Goal: Task Accomplishment & Management: Manage account settings

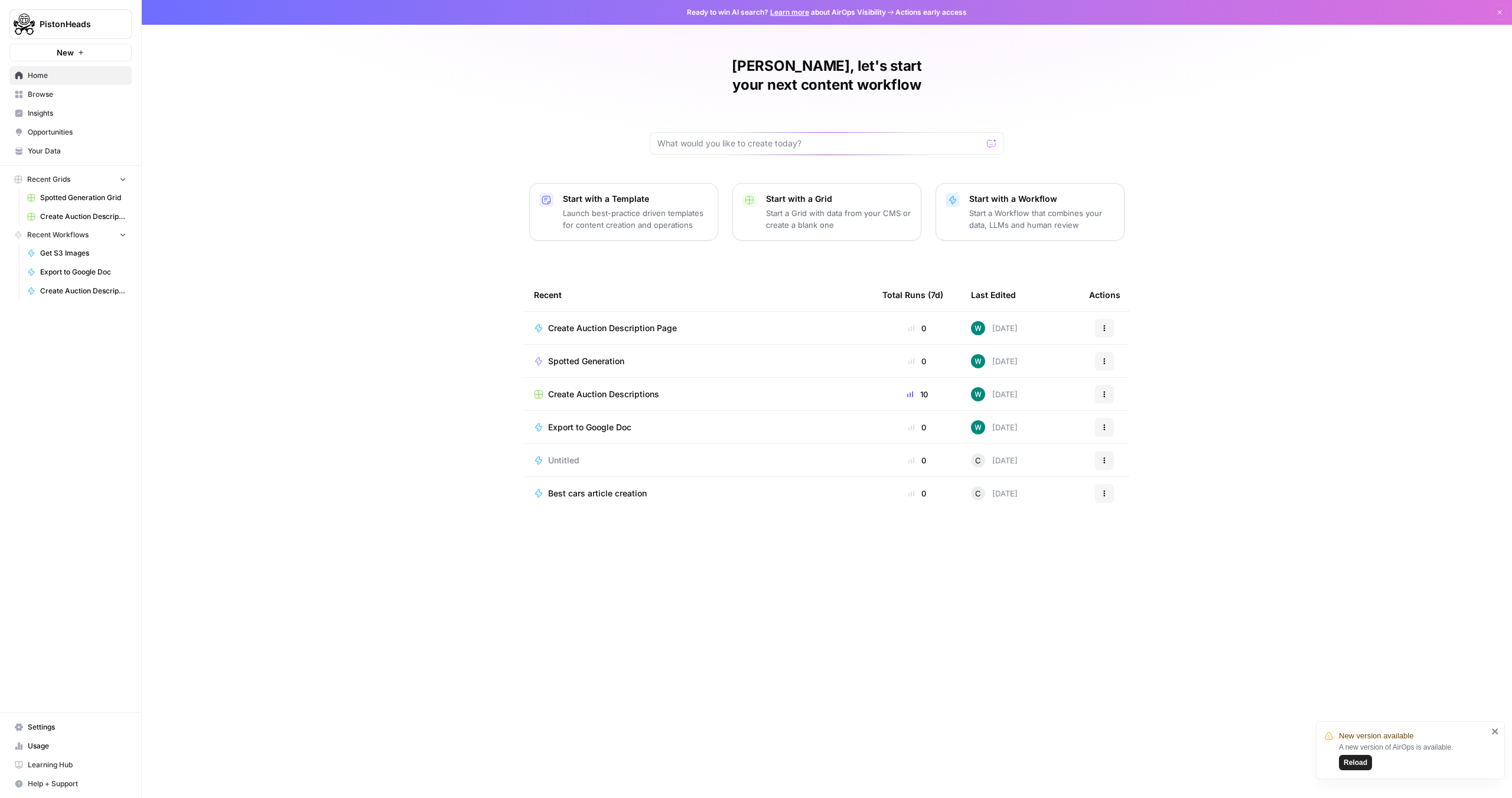
click at [91, 735] on link "Settings" at bounding box center [71, 727] width 122 height 19
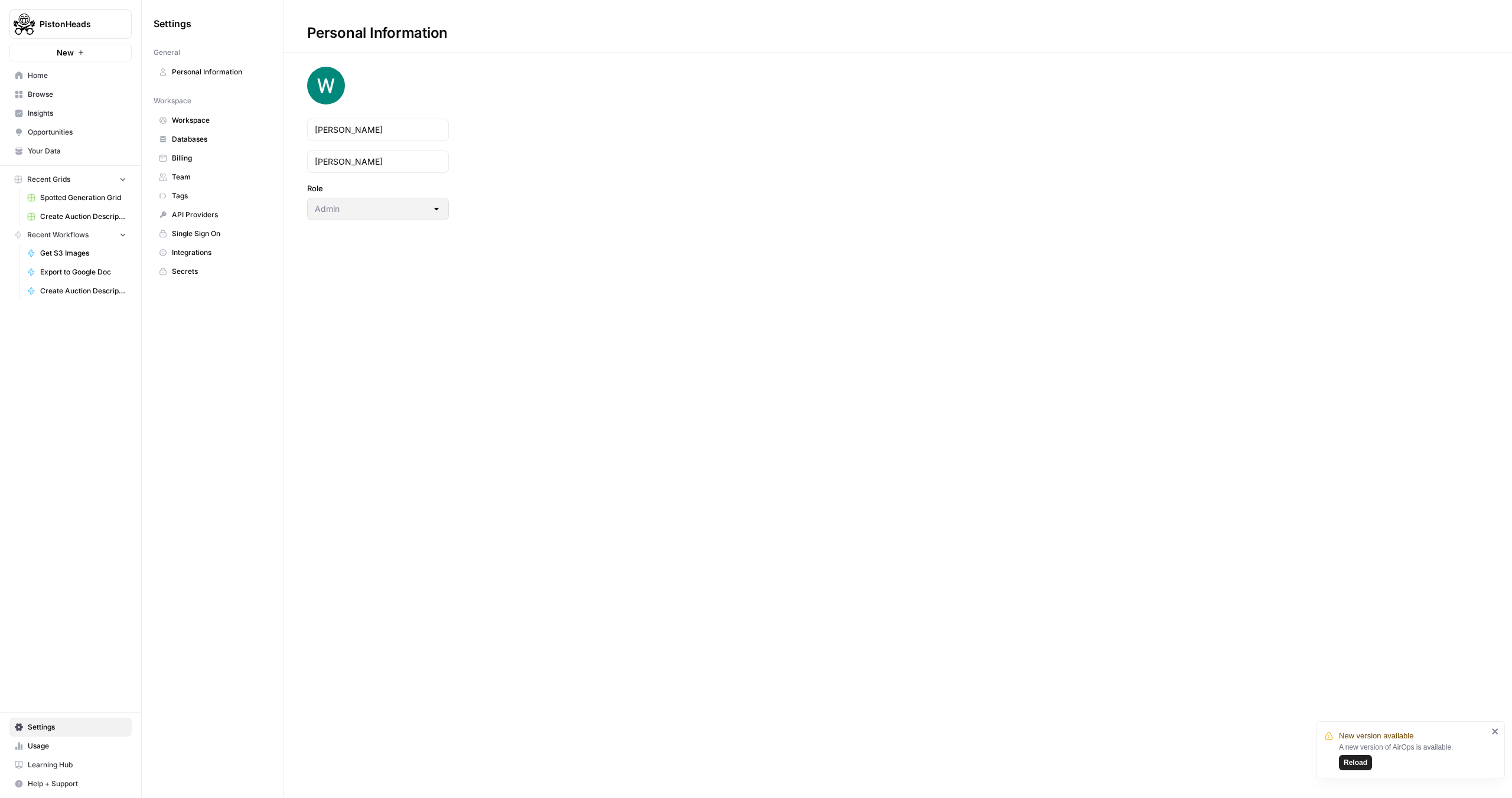
click at [211, 256] on span "Integrations" at bounding box center [219, 252] width 94 height 10
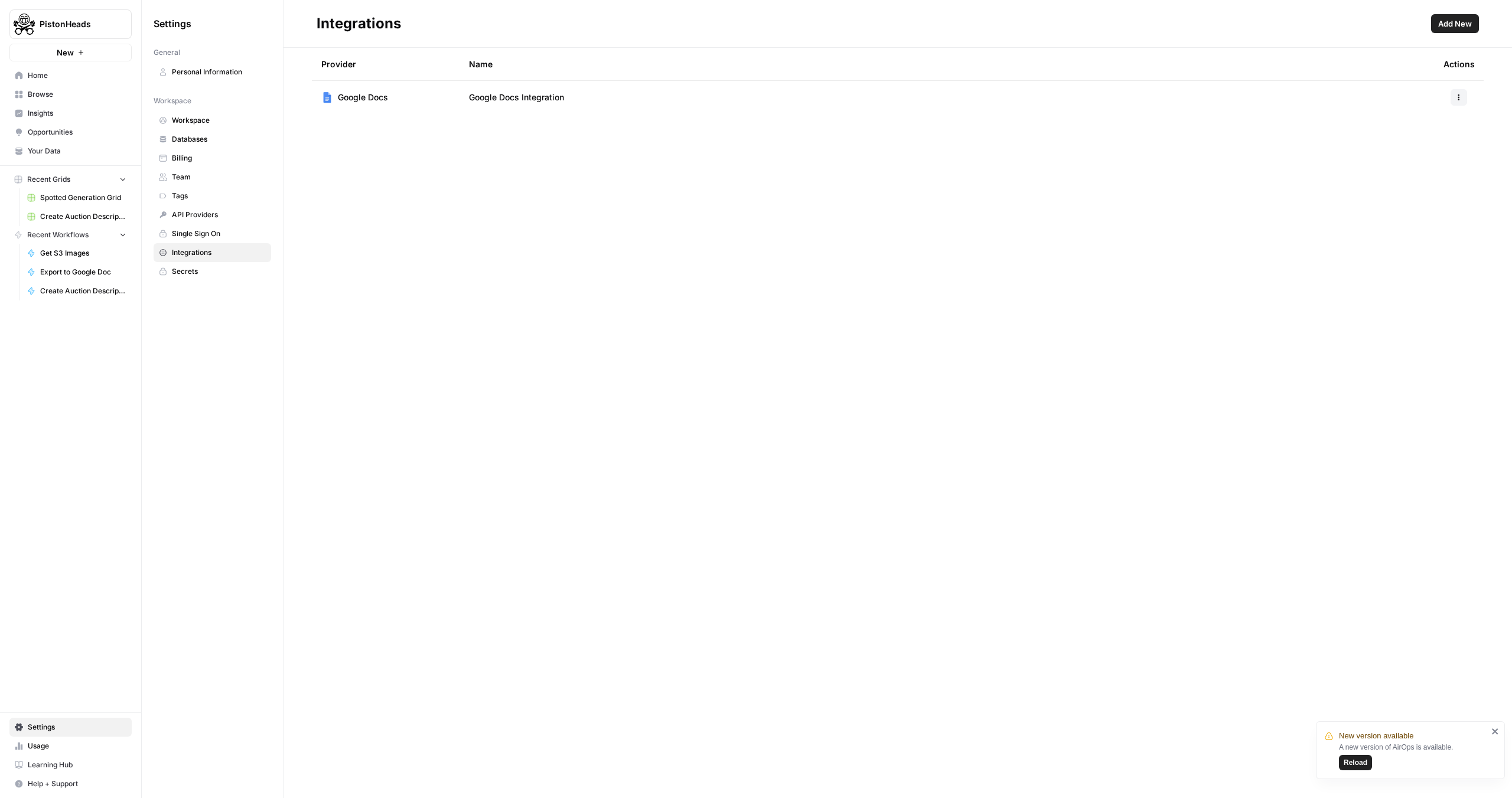
click at [1456, 15] on button "Add New" at bounding box center [1455, 24] width 48 height 19
click at [226, 124] on span "Workspace" at bounding box center [219, 120] width 94 height 10
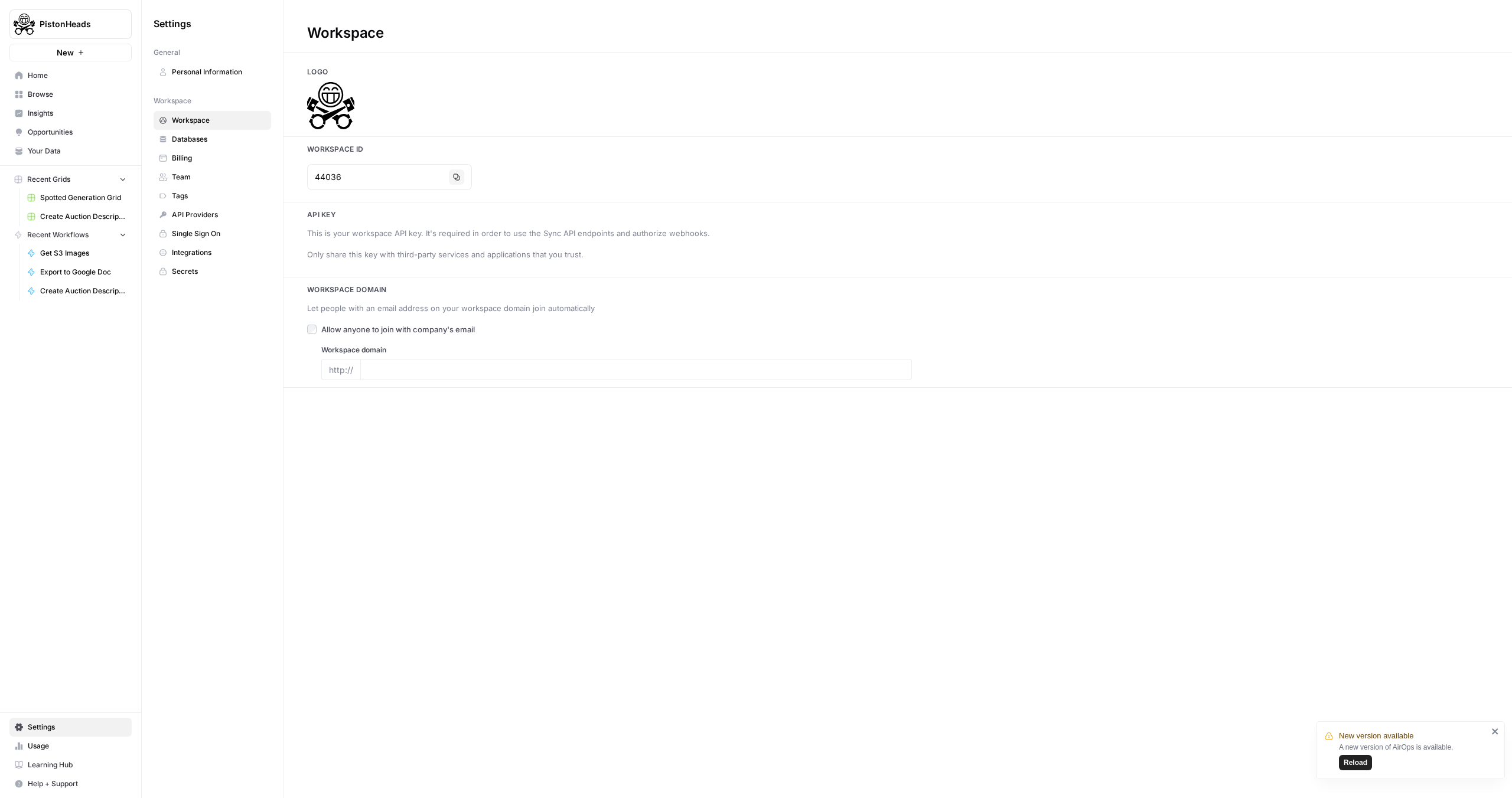
type input "pistonheads.com"
click at [89, 81] on link "Home" at bounding box center [71, 75] width 122 height 19
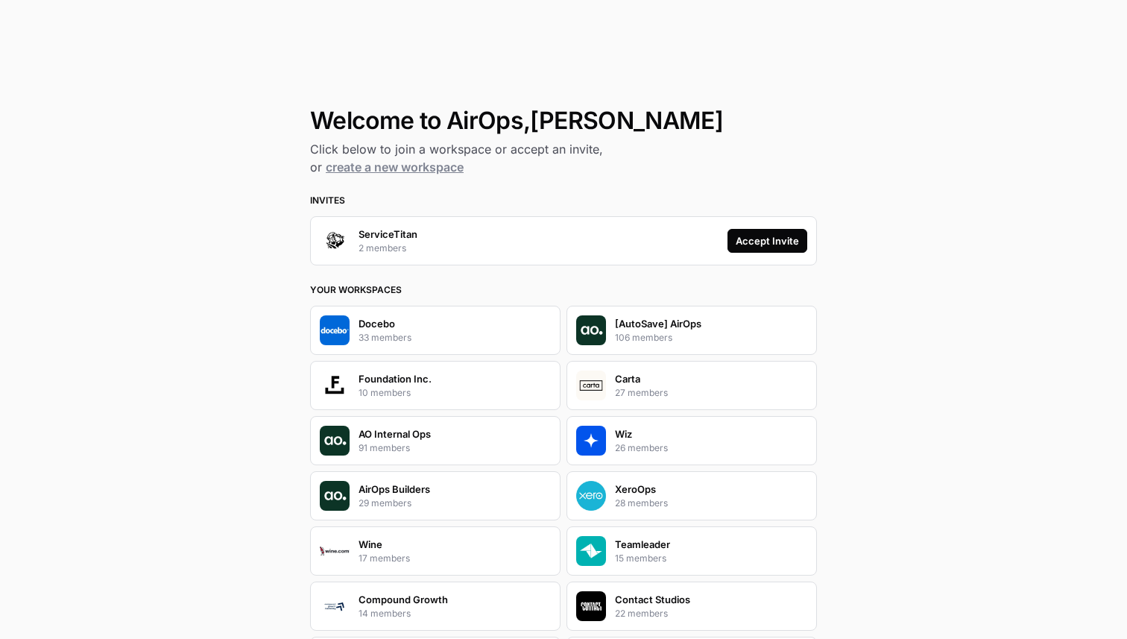
click at [766, 241] on div "Accept Invite" at bounding box center [766, 240] width 63 height 15
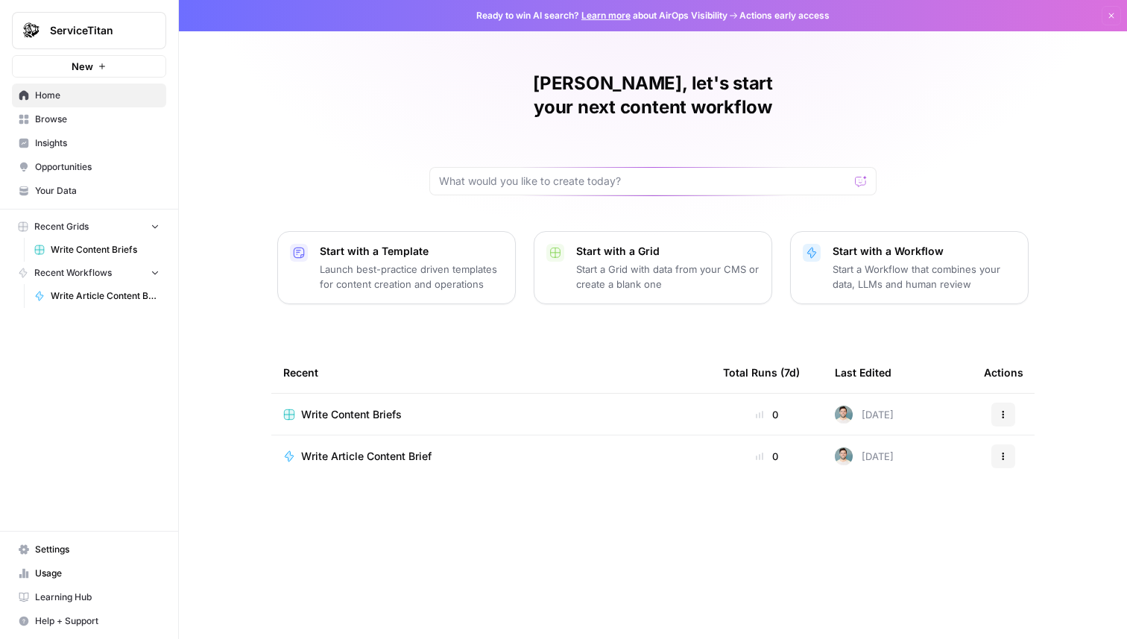
click at [144, 30] on div "ServiceTitan" at bounding box center [105, 30] width 111 height 15
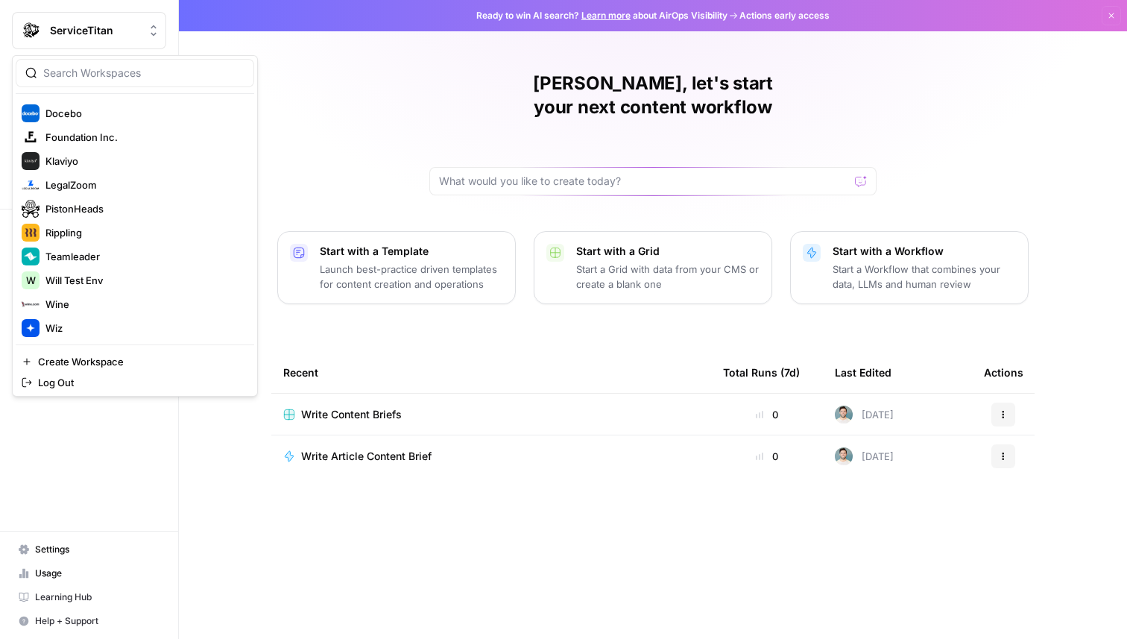
scroll to position [238, 0]
